Goal: Task Accomplishment & Management: Complete application form

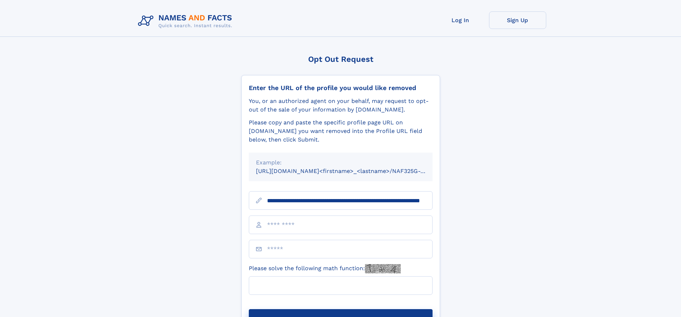
scroll to position [0, 68]
type input "**********"
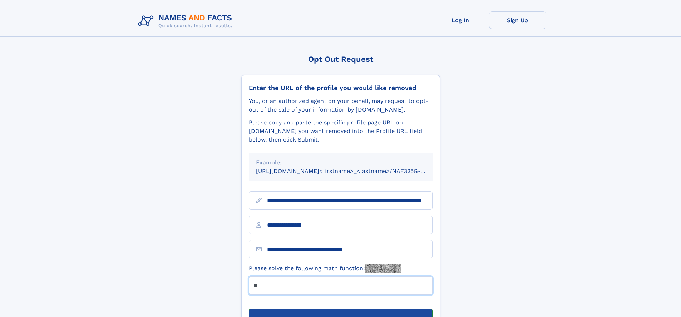
type input "**"
click at [340, 309] on button "Submit Opt Out Request" at bounding box center [341, 320] width 184 height 23
